Goal: Task Accomplishment & Management: Complete application form

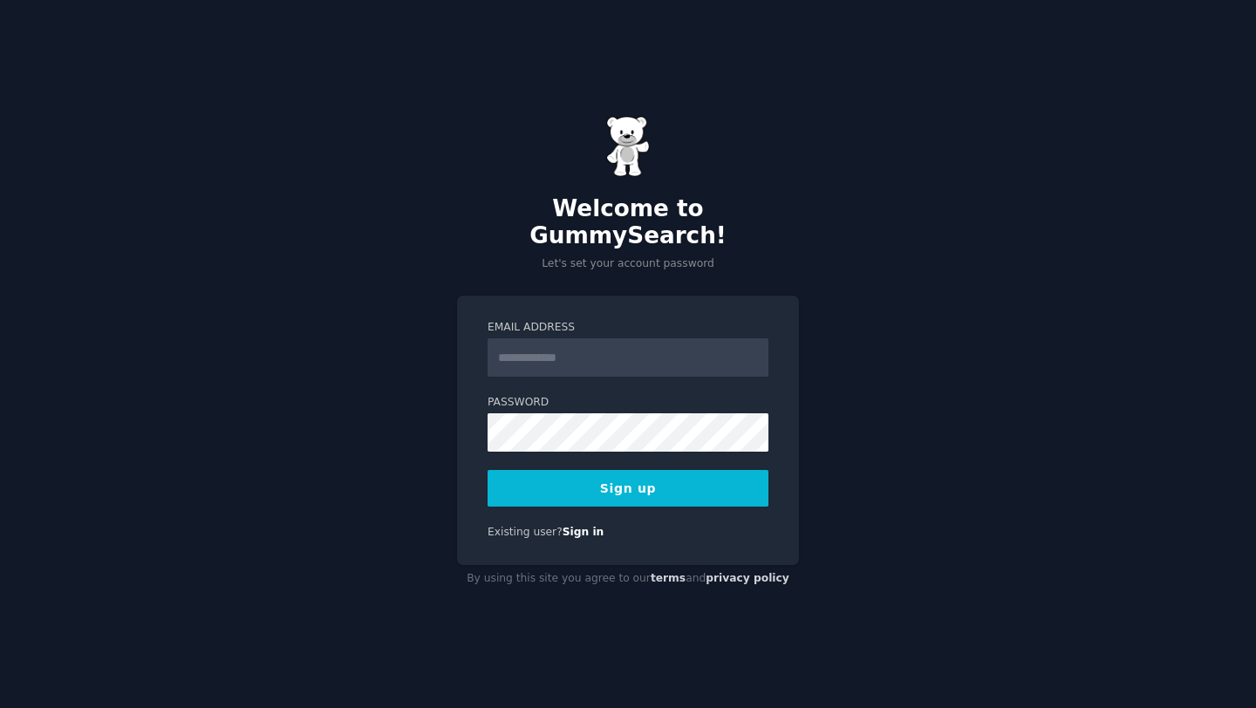
click at [614, 341] on input "Email Address" at bounding box center [627, 357] width 281 height 38
type input "**********"
click at [667, 470] on button "Sign up" at bounding box center [627, 488] width 281 height 37
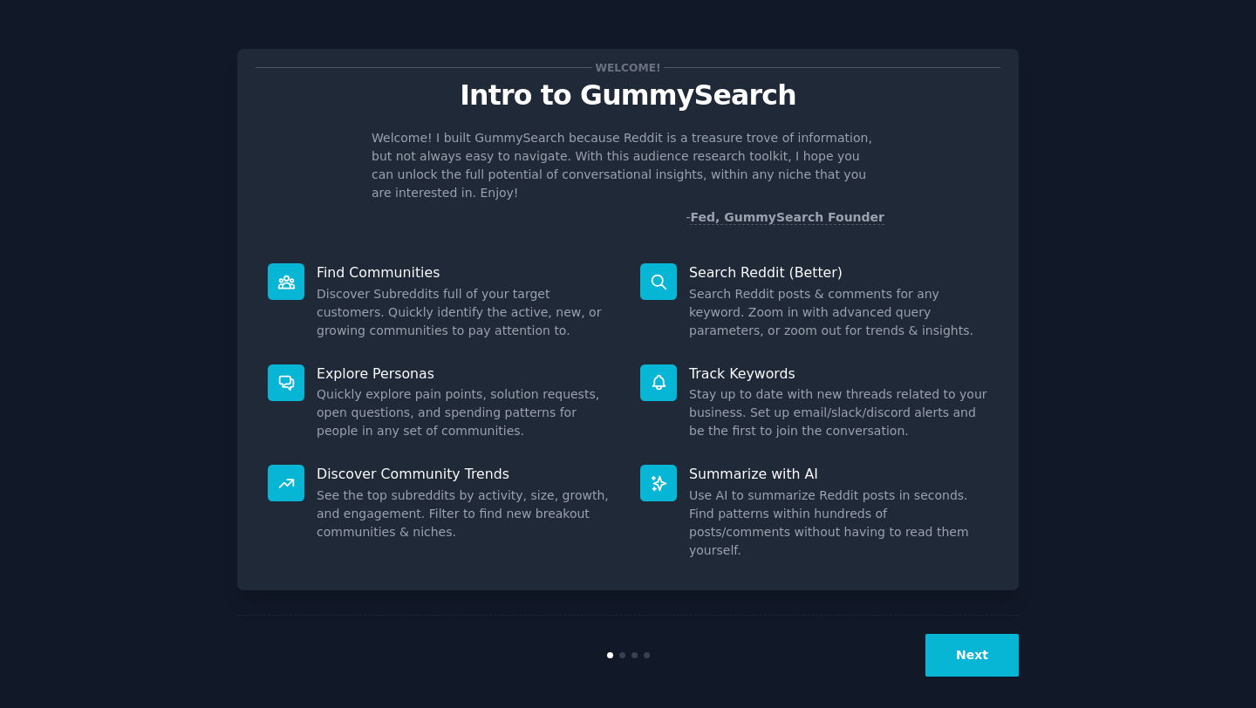
click at [966, 634] on button "Next" at bounding box center [971, 655] width 93 height 43
